Goal: Navigation & Orientation: Find specific page/section

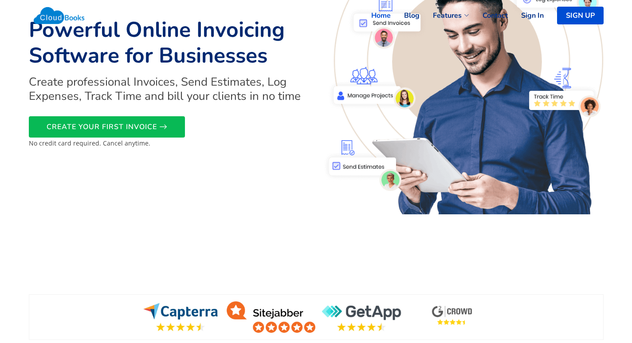
scroll to position [44, 0]
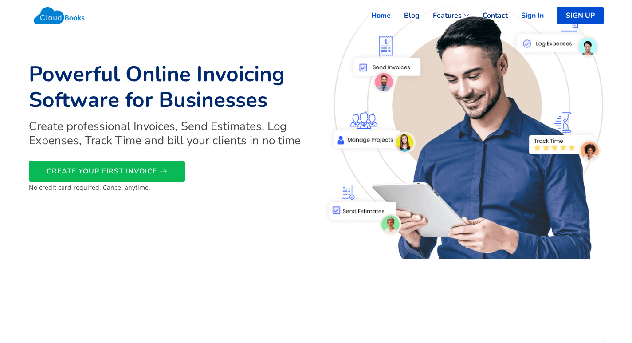
click at [523, 12] on link "Sign In" at bounding box center [525, 16] width 36 height 20
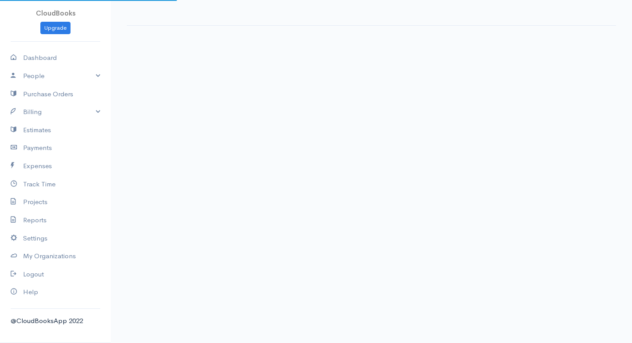
select select "365"
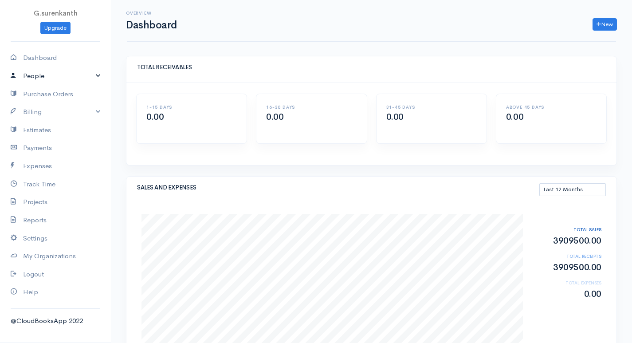
click at [87, 72] on link "People" at bounding box center [55, 76] width 111 height 18
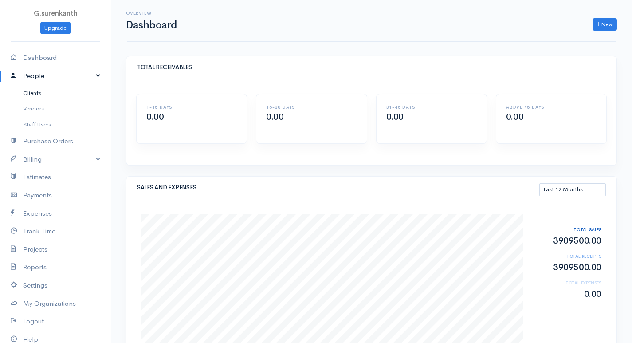
click at [51, 94] on link "Clients" at bounding box center [55, 93] width 111 height 16
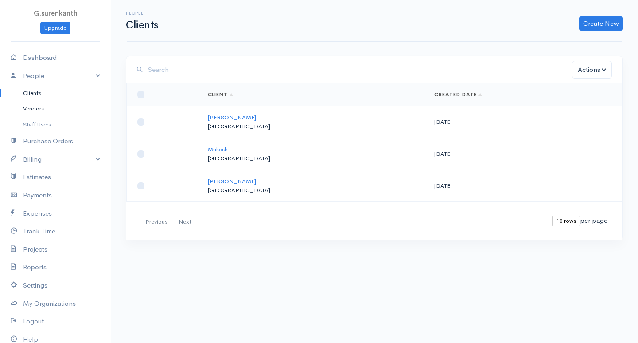
click at [42, 111] on link "Vendors" at bounding box center [55, 109] width 111 height 16
